Goal: Task Accomplishment & Management: Manage account settings

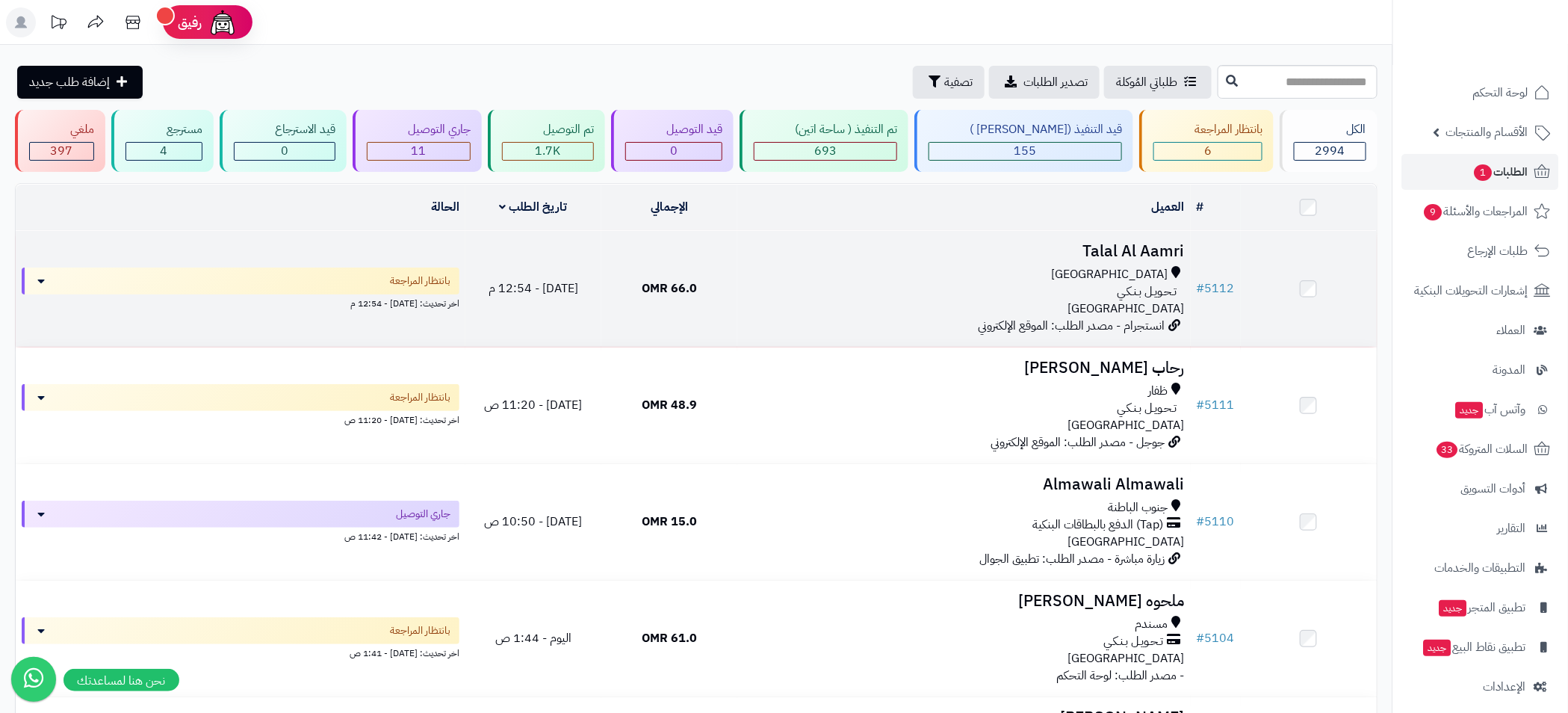
click at [911, 280] on div "[GEOGRAPHIC_DATA]" at bounding box center [964, 275] width 442 height 17
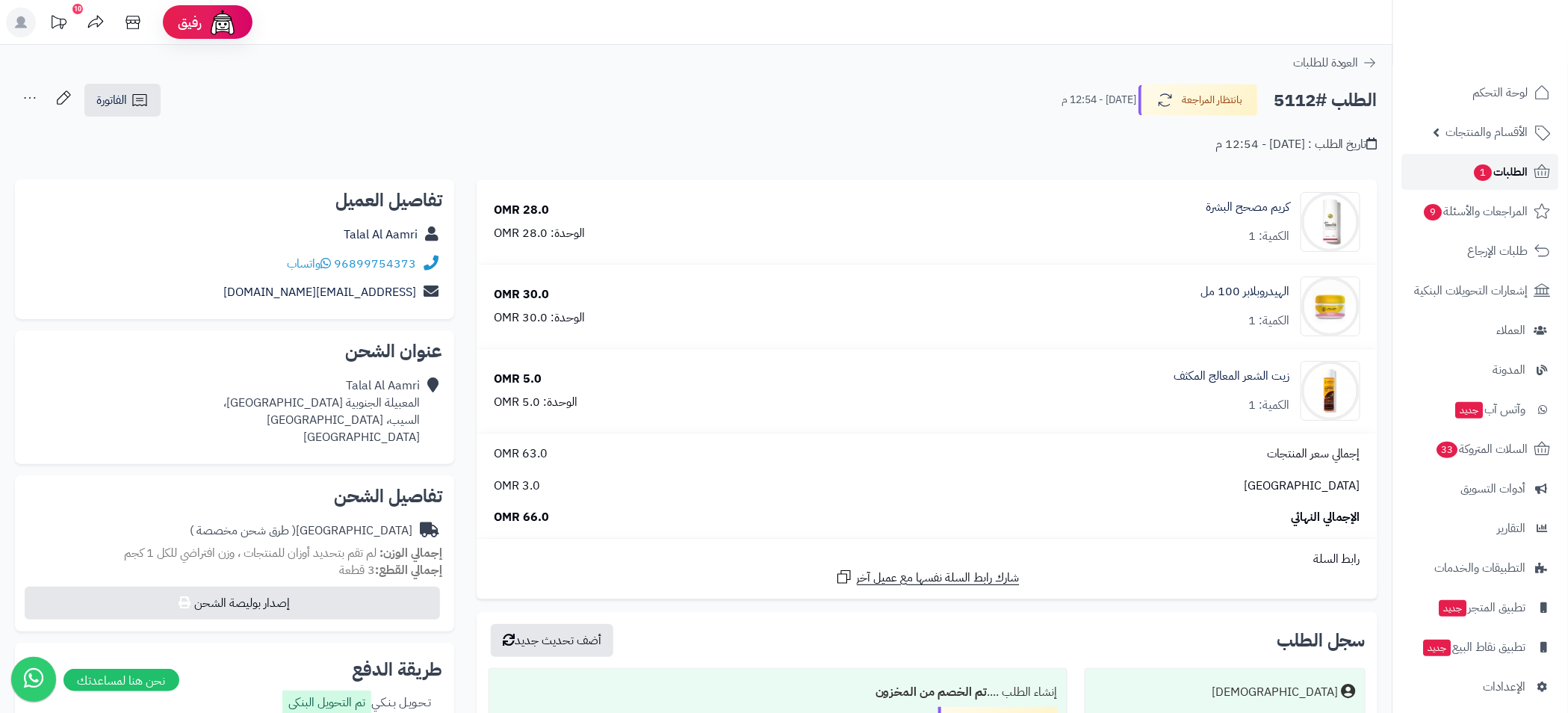
click at [1512, 170] on span "الطلبات 1" at bounding box center [1501, 172] width 55 height 21
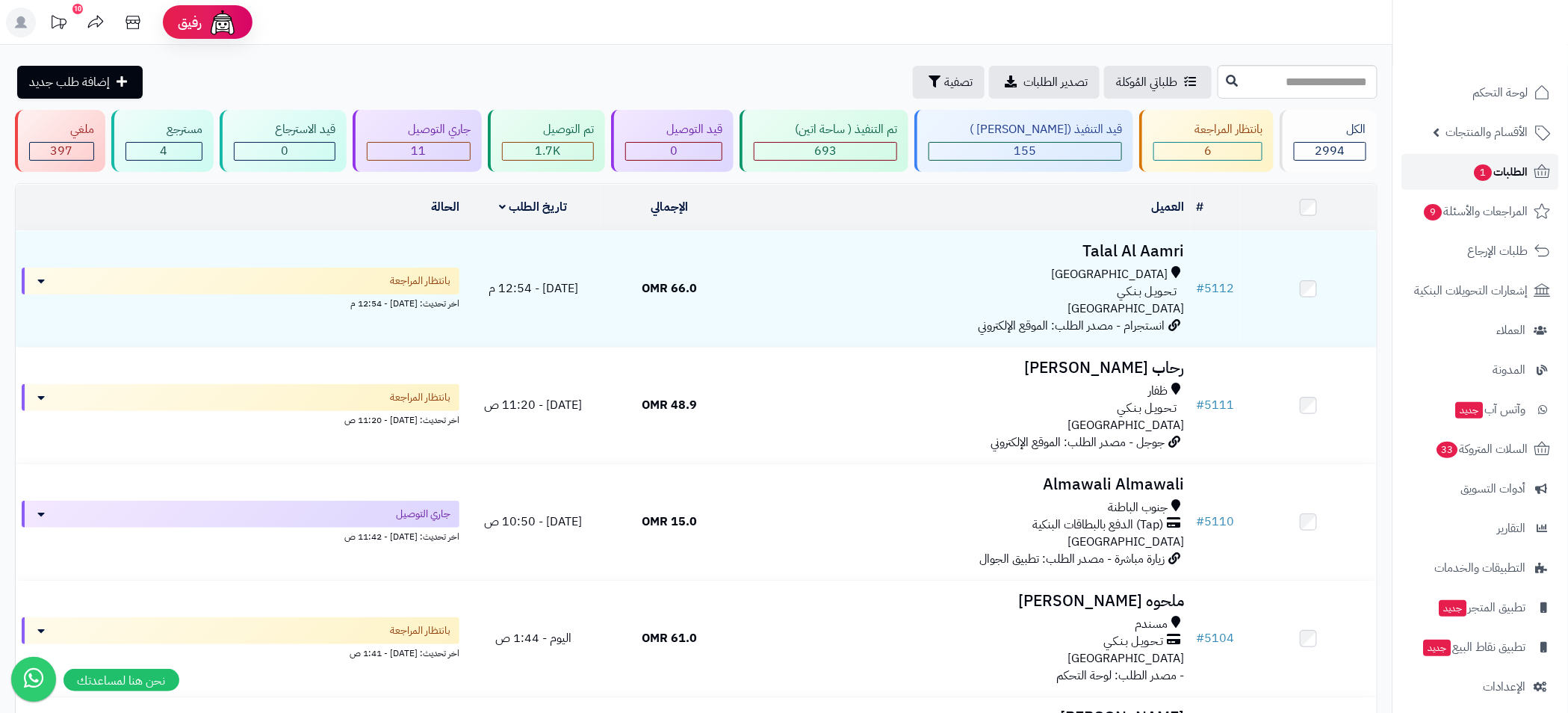
click at [1501, 161] on span "الطلبات 1" at bounding box center [1501, 172] width 55 height 21
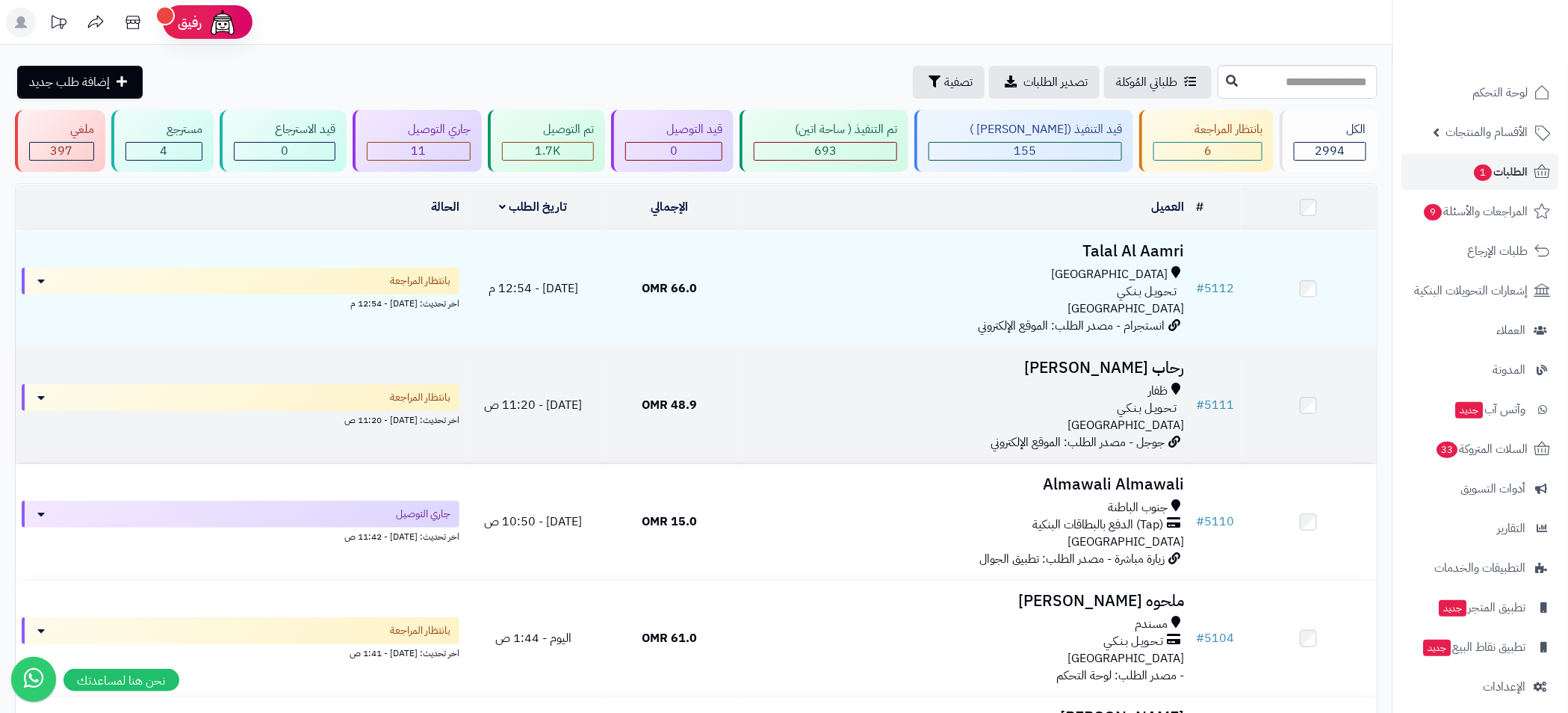
click at [898, 410] on div "تـحـويـل بـنـكـي" at bounding box center [964, 408] width 442 height 17
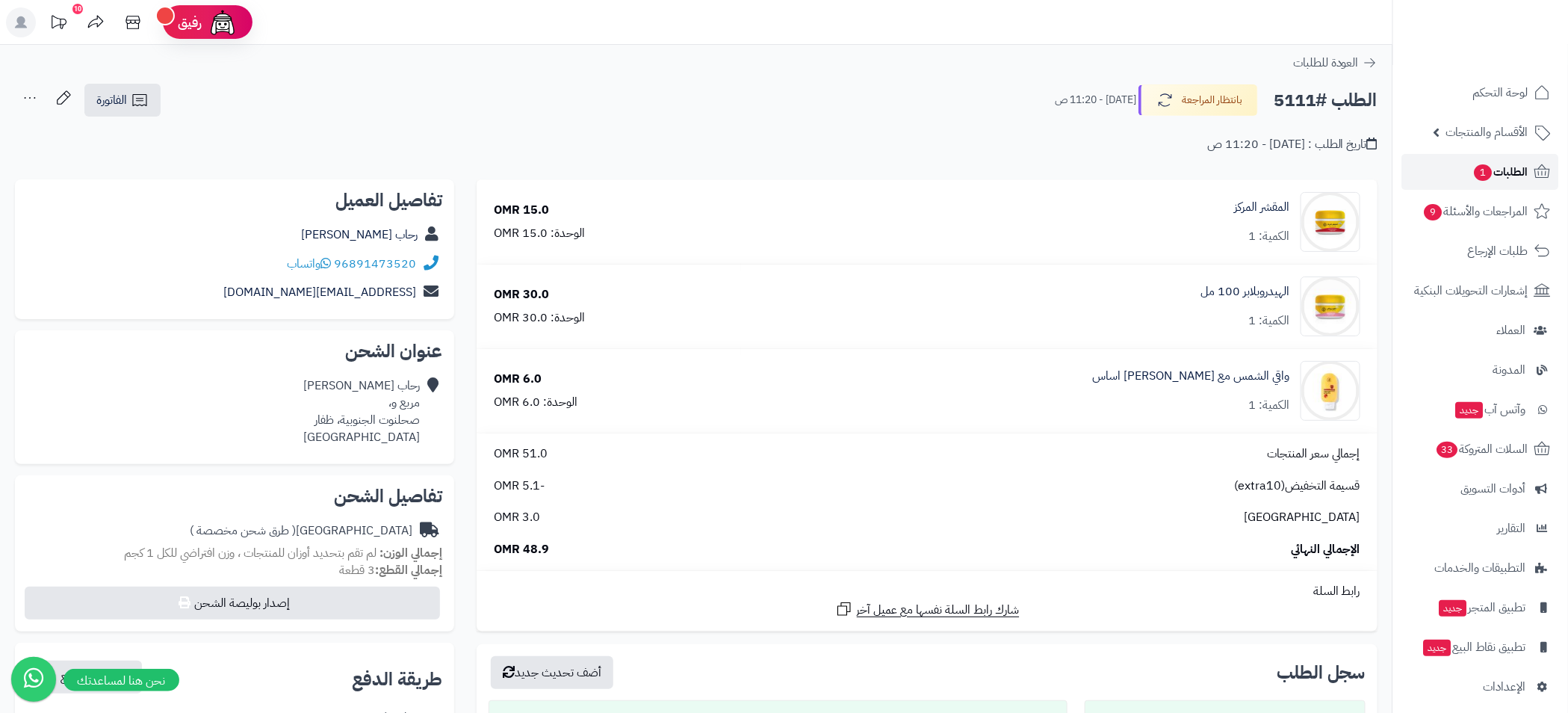
click at [1492, 167] on span "الطلبات 1" at bounding box center [1501, 172] width 55 height 21
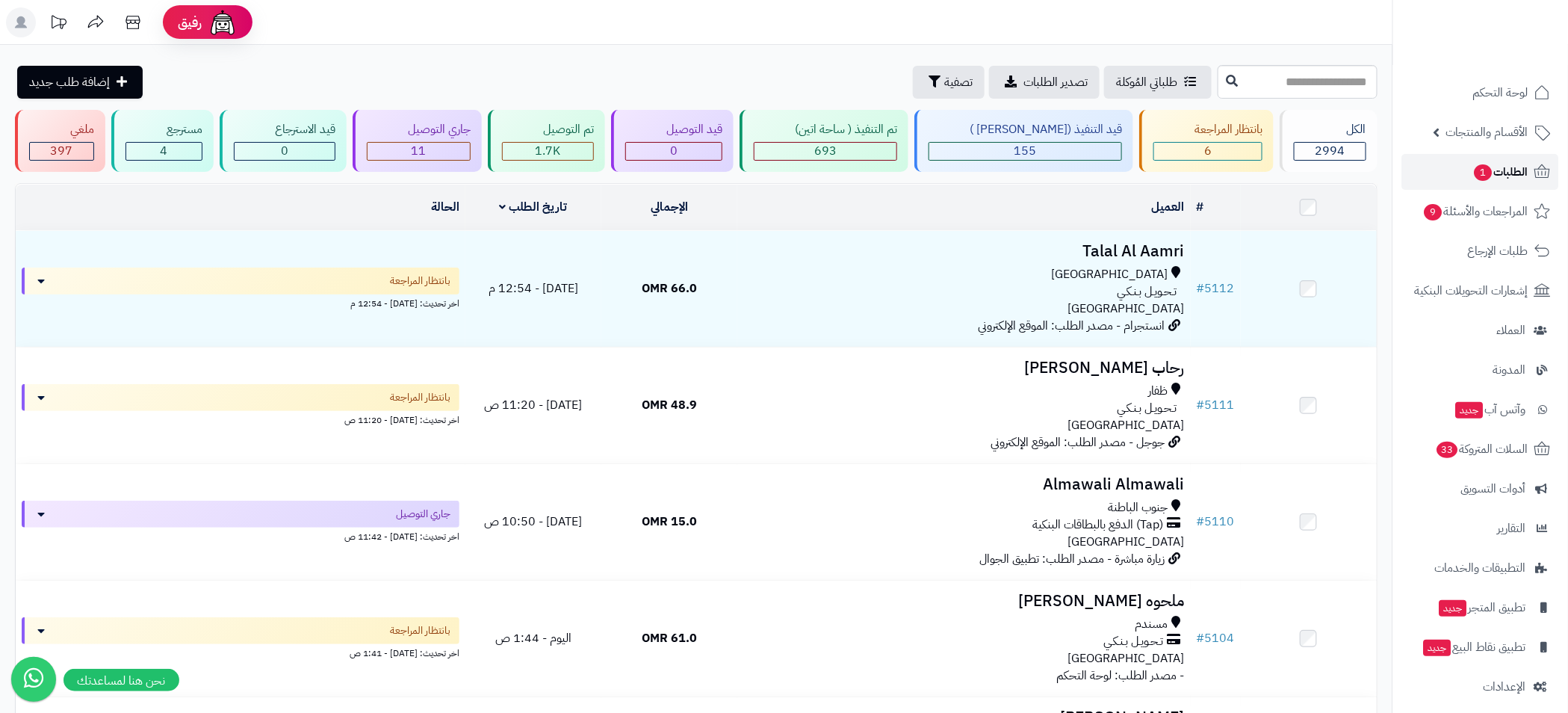
click at [1523, 177] on span "الطلبات 1" at bounding box center [1501, 172] width 55 height 21
click at [1510, 166] on span "الطلبات 1" at bounding box center [1501, 172] width 55 height 21
click at [1463, 206] on span "المراجعات والأسئلة 9" at bounding box center [1477, 211] width 105 height 21
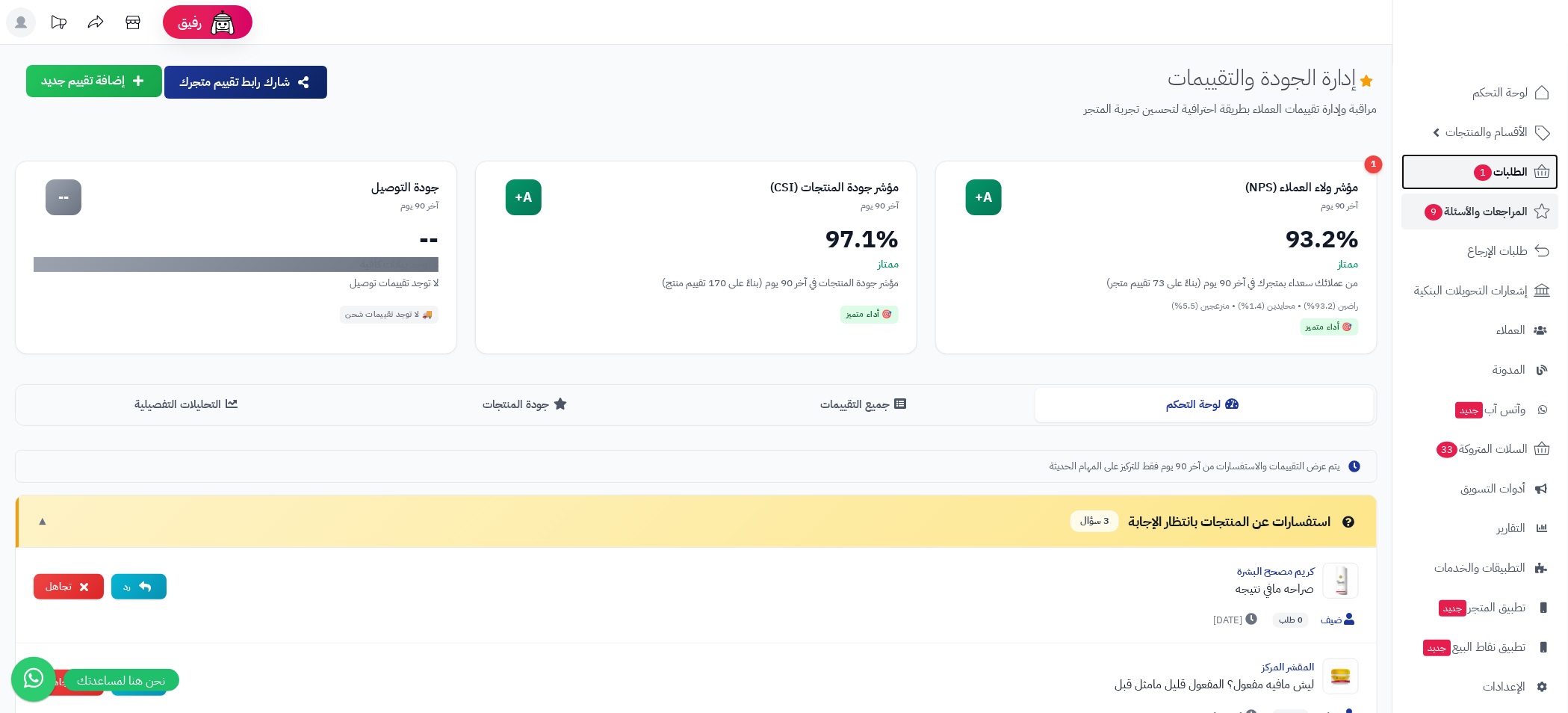
click at [1498, 177] on span "الطلبات 1" at bounding box center [1501, 172] width 55 height 21
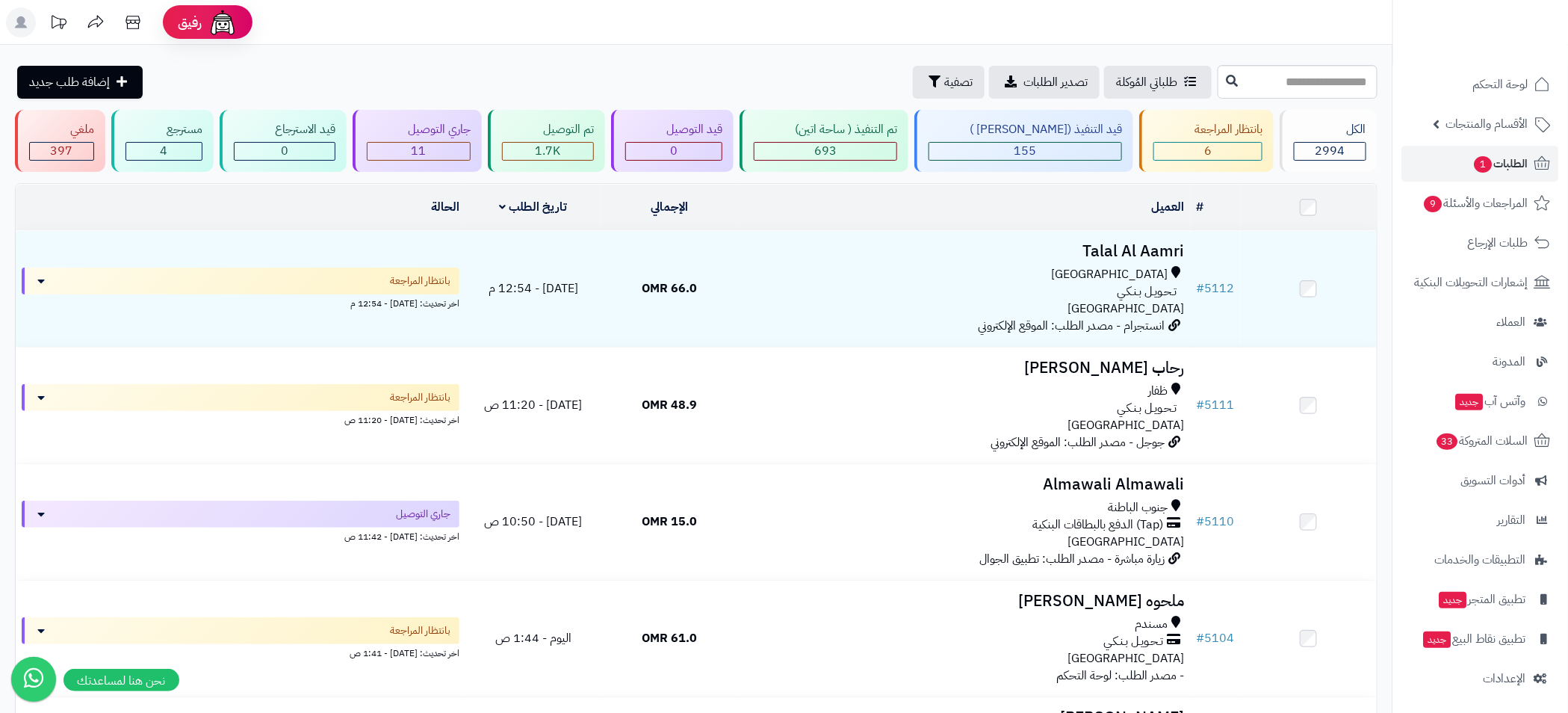
scroll to position [9, 0]
click at [1084, 148] on div "155" at bounding box center [1025, 151] width 192 height 17
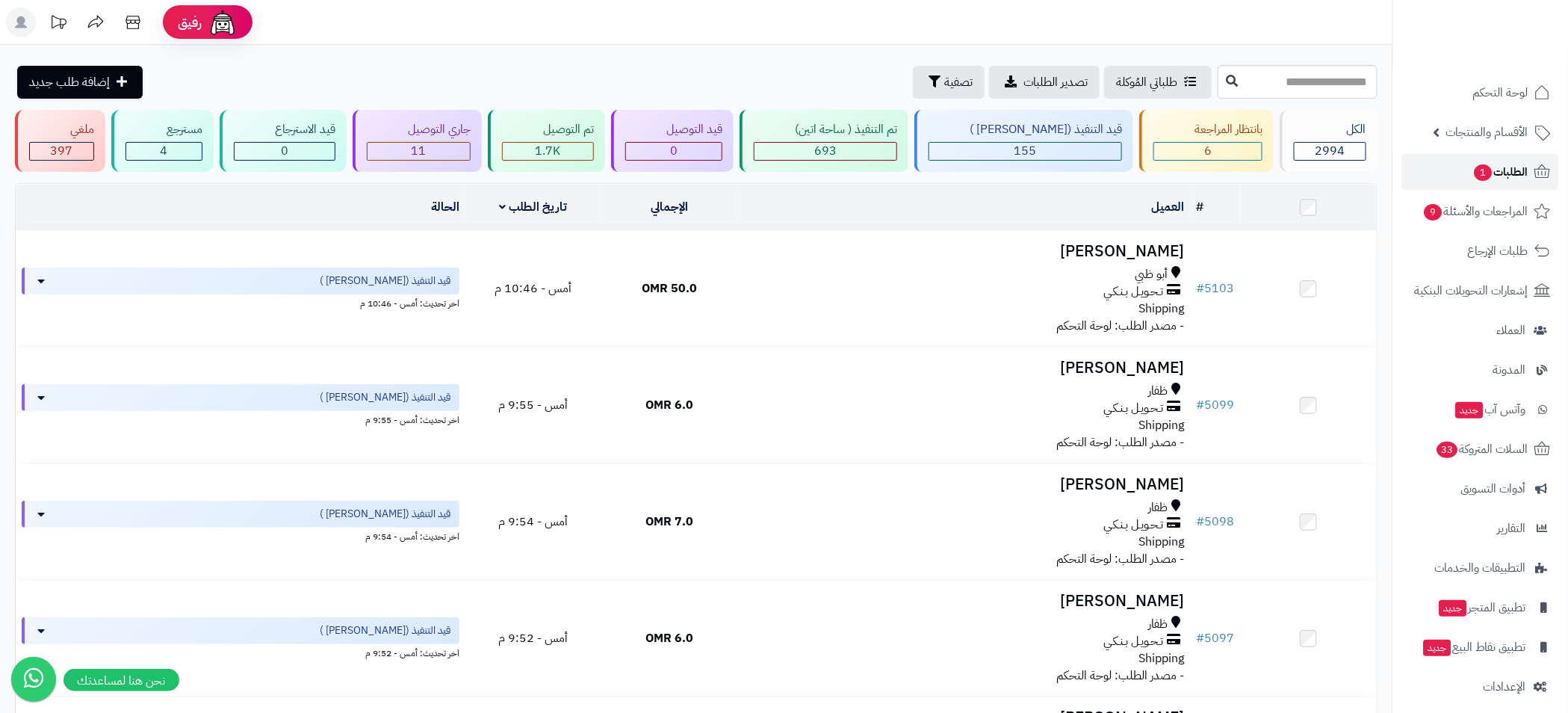
click at [1495, 174] on span "الطلبات 1" at bounding box center [1501, 172] width 55 height 21
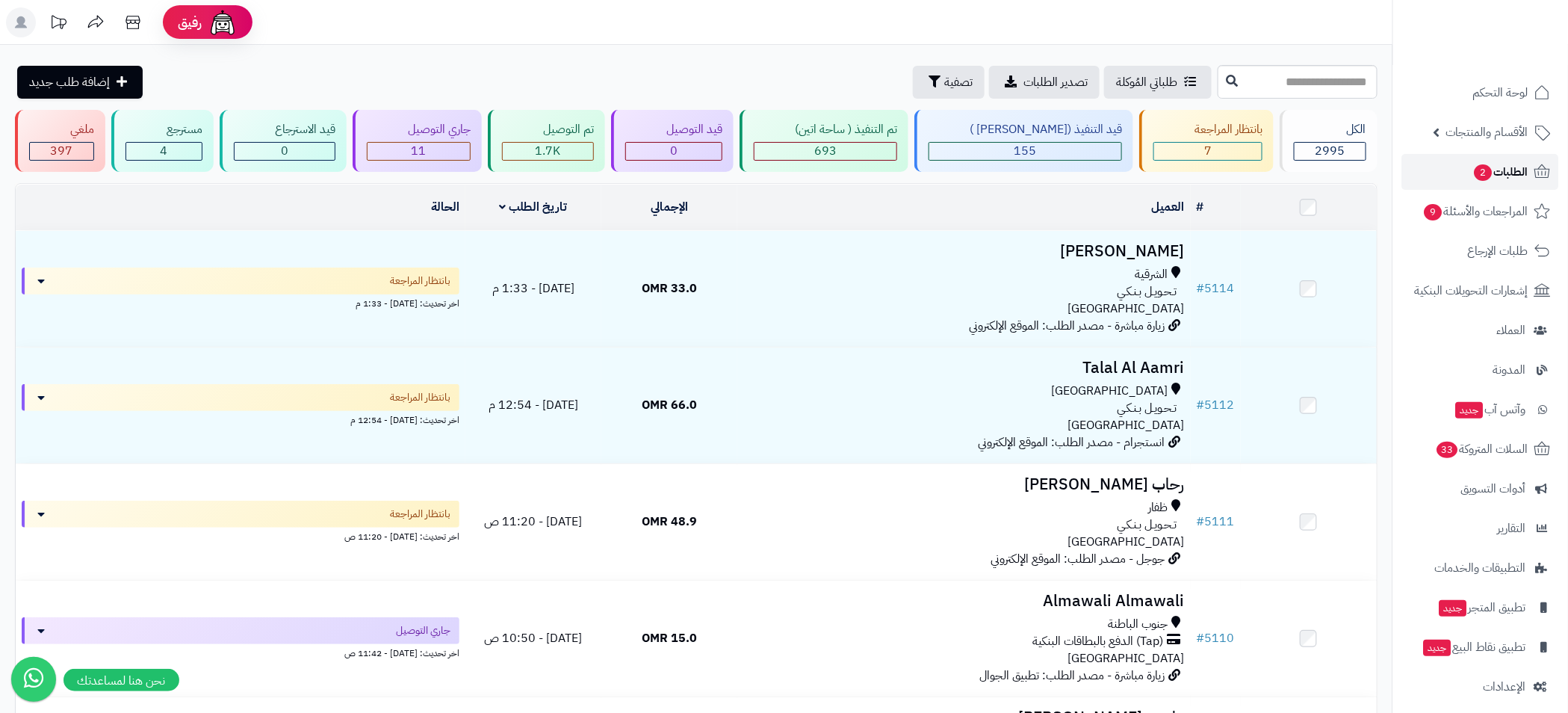
click at [1495, 173] on span "الطلبات 2" at bounding box center [1501, 172] width 55 height 21
